Goal: Task Accomplishment & Management: Use online tool/utility

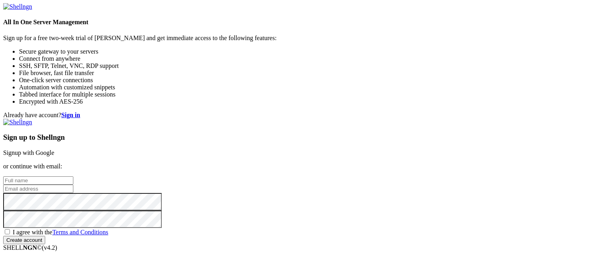
click at [54, 149] on link "Signup with Google" at bounding box center [28, 152] width 51 height 7
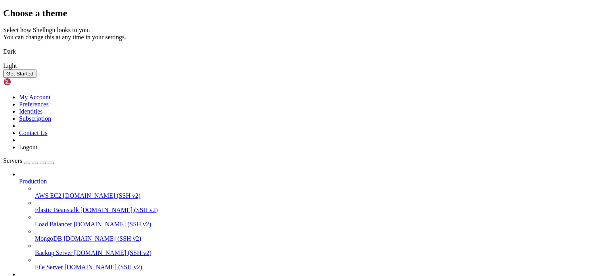
click at [3, 46] on img at bounding box center [3, 46] width 0 height 0
click at [36, 78] on button "Get Started" at bounding box center [19, 73] width 33 height 8
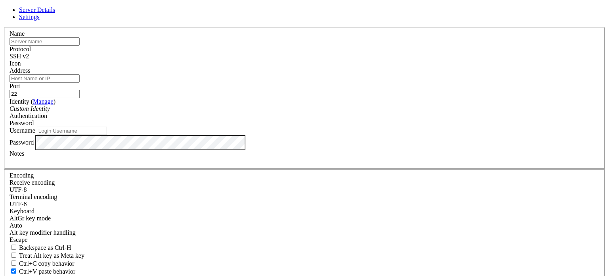
click at [80, 46] on input "text" at bounding box center [45, 41] width 70 height 8
click at [360, 60] on div "SSH v2" at bounding box center [305, 56] width 590 height 7
click at [357, 60] on div "SSH v1" at bounding box center [305, 56] width 590 height 7
click at [80, 82] on input "Address" at bounding box center [45, 78] width 70 height 8
paste input "[TECHNICAL_ID]"
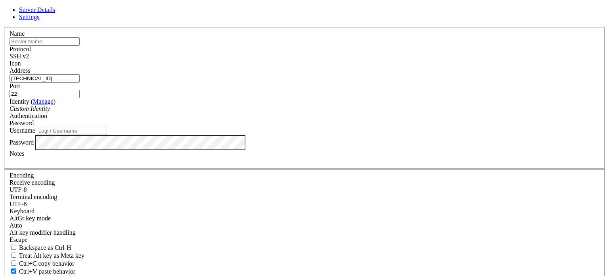
type input "[TECHNICAL_ID]"
type input "65002"
click at [107, 135] on input "Username" at bounding box center [72, 131] width 70 height 8
paste input "u797991851"
type input "u797991851"
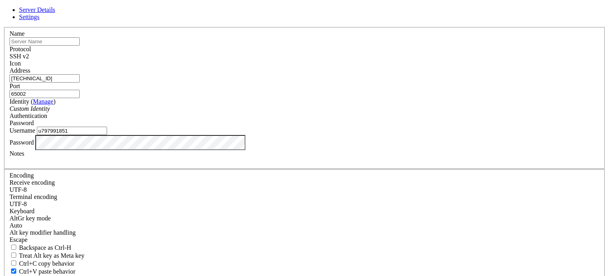
click at [34, 145] on label "Password" at bounding box center [22, 141] width 24 height 7
click at [80, 46] on input "text" at bounding box center [45, 41] width 70 height 8
type input "Youthgn"
click at [401, 67] on div at bounding box center [305, 67] width 590 height 0
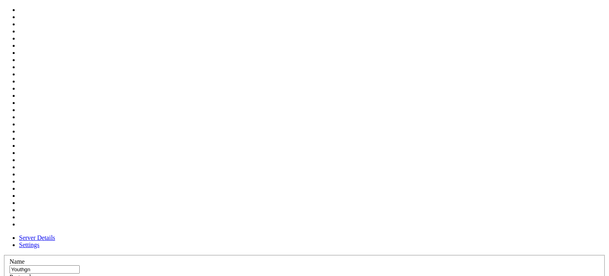
scroll to position [260, 0]
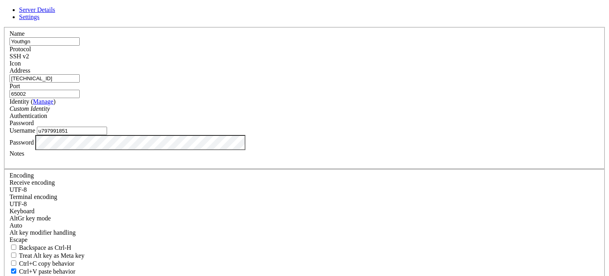
click at [397, 127] on div "Authentication Password" at bounding box center [305, 119] width 590 height 14
click at [398, 124] on div "Password" at bounding box center [305, 122] width 590 height 7
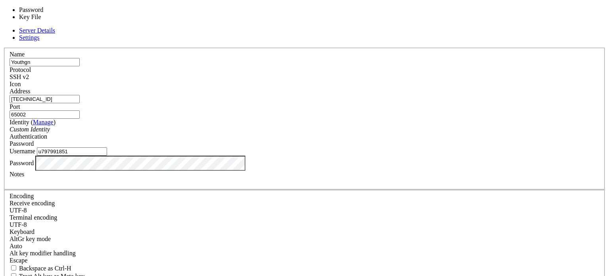
click at [398, 140] on div "Password" at bounding box center [305, 143] width 590 height 7
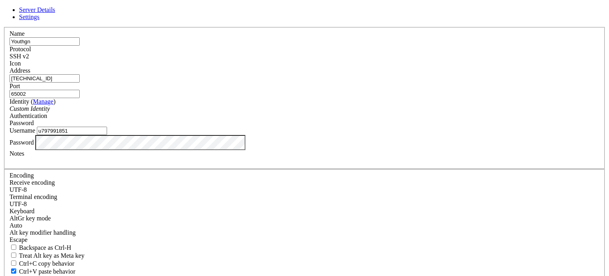
click at [318, 112] on div "Identity ( Manage ) Custom Identity" at bounding box center [305, 105] width 590 height 14
click at [312, 112] on div "Custom Identity" at bounding box center [305, 108] width 590 height 7
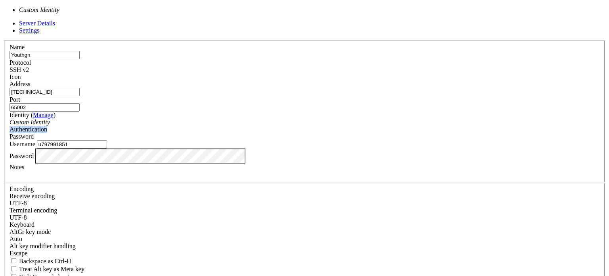
click at [312, 121] on div "Custom Identity" at bounding box center [305, 122] width 590 height 7
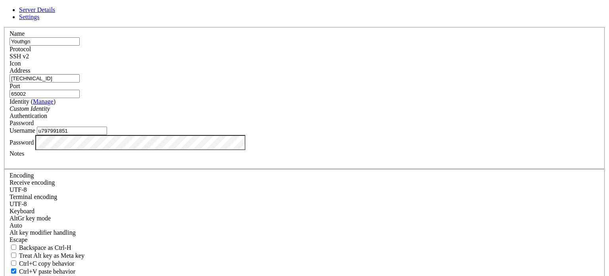
click at [321, 112] on div "Identity ( Manage ) Custom Identity" at bounding box center [305, 105] width 590 height 14
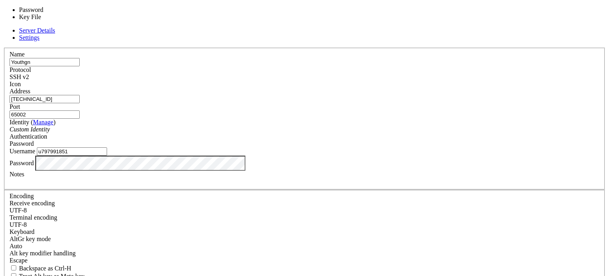
click at [337, 140] on div "Password" at bounding box center [305, 143] width 590 height 7
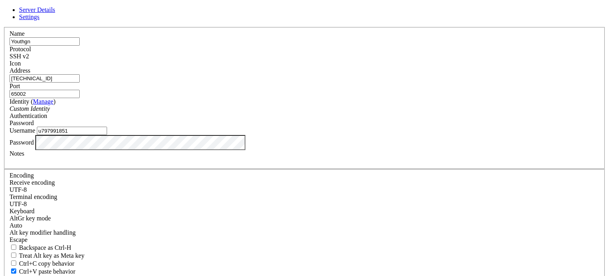
click at [337, 127] on div "Password" at bounding box center [305, 122] width 590 height 7
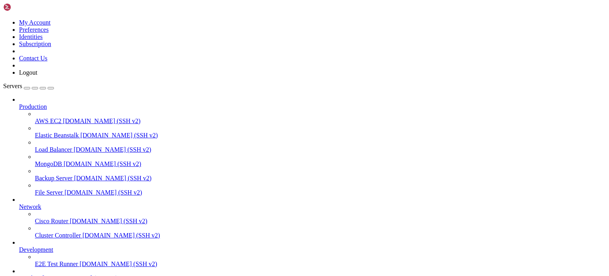
scroll to position [44, 0]
click at [40, 274] on span "Youthgn" at bounding box center [29, 277] width 21 height 7
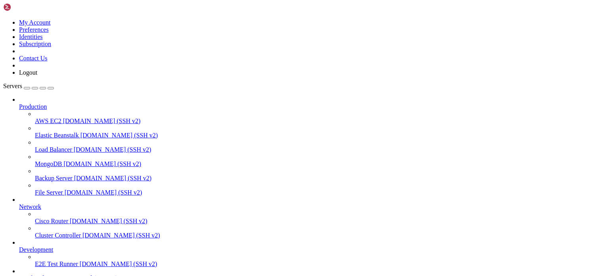
drag, startPoint x: 104, startPoint y: 501, endPoint x: 81, endPoint y: 503, distance: 23.8
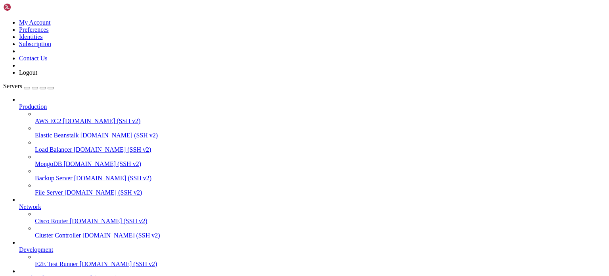
drag, startPoint x: 105, startPoint y: 501, endPoint x: 60, endPoint y: 506, distance: 45.6
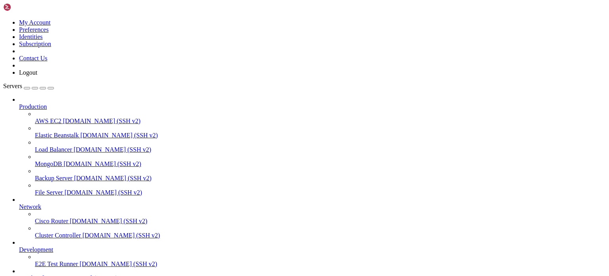
drag, startPoint x: 240, startPoint y: 499, endPoint x: 233, endPoint y: 470, distance: 29.0
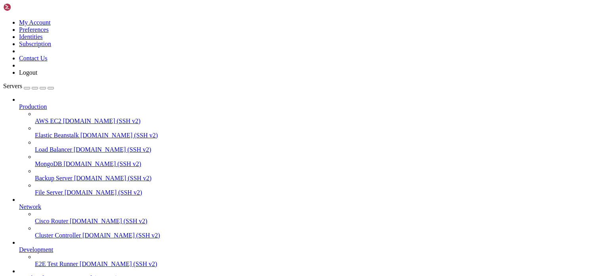
drag, startPoint x: 297, startPoint y: 524, endPoint x: 251, endPoint y: 560, distance: 58.4
drag, startPoint x: 272, startPoint y: 528, endPoint x: 256, endPoint y: 544, distance: 22.2
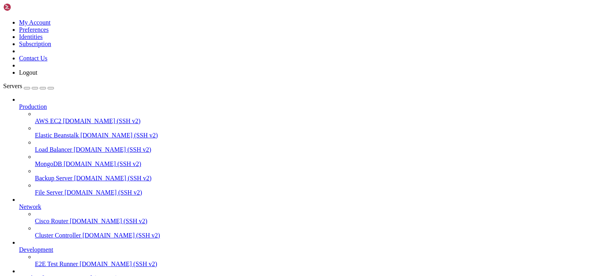
scroll to position [121, 0]
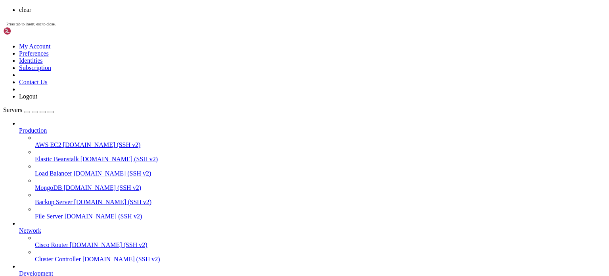
scroll to position [0, 0]
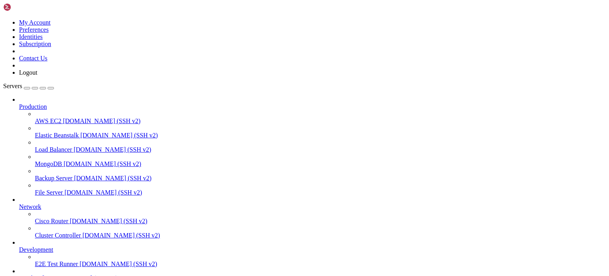
scroll to position [303, 0]
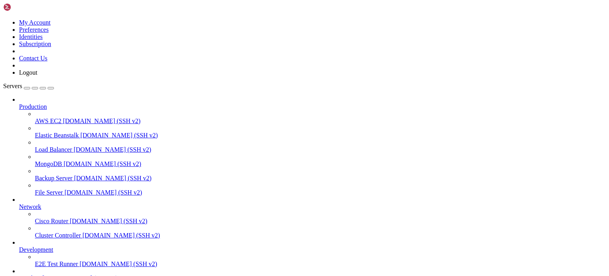
drag, startPoint x: 281, startPoint y: 613, endPoint x: 355, endPoint y: 639, distance: 78.6
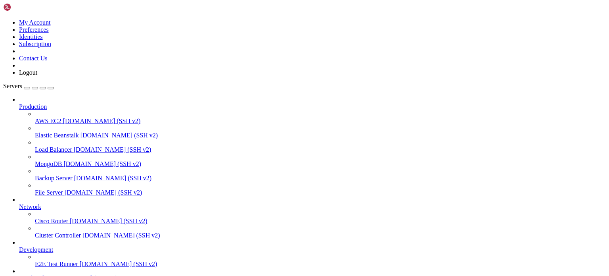
scroll to position [1813, 0]
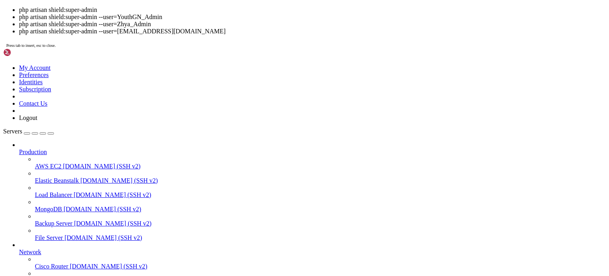
drag, startPoint x: 407, startPoint y: 696, endPoint x: 491, endPoint y: 650, distance: 95.8
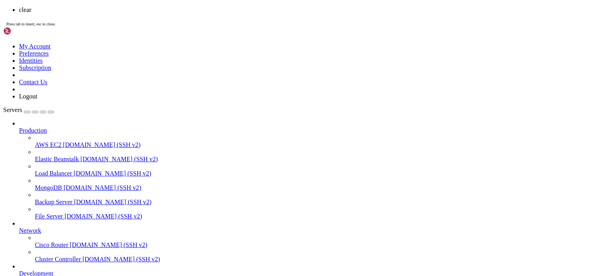
scroll to position [0, 0]
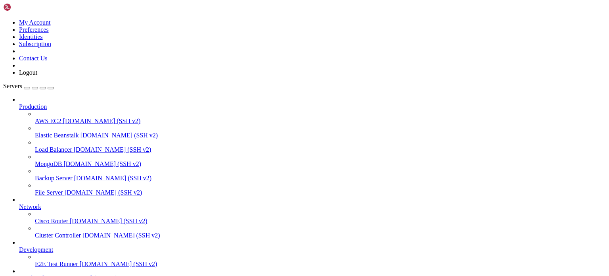
drag, startPoint x: 340, startPoint y: 478, endPoint x: 318, endPoint y: 487, distance: 23.1
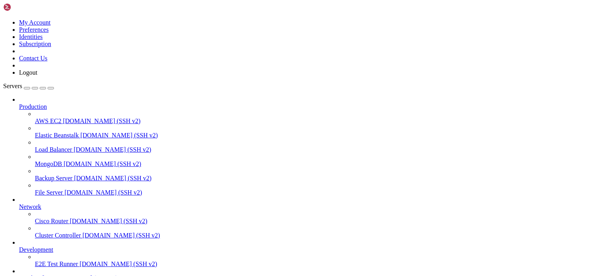
drag, startPoint x: 163, startPoint y: 531, endPoint x: 111, endPoint y: 561, distance: 60.0
